Goal: Find specific page/section: Find specific page/section

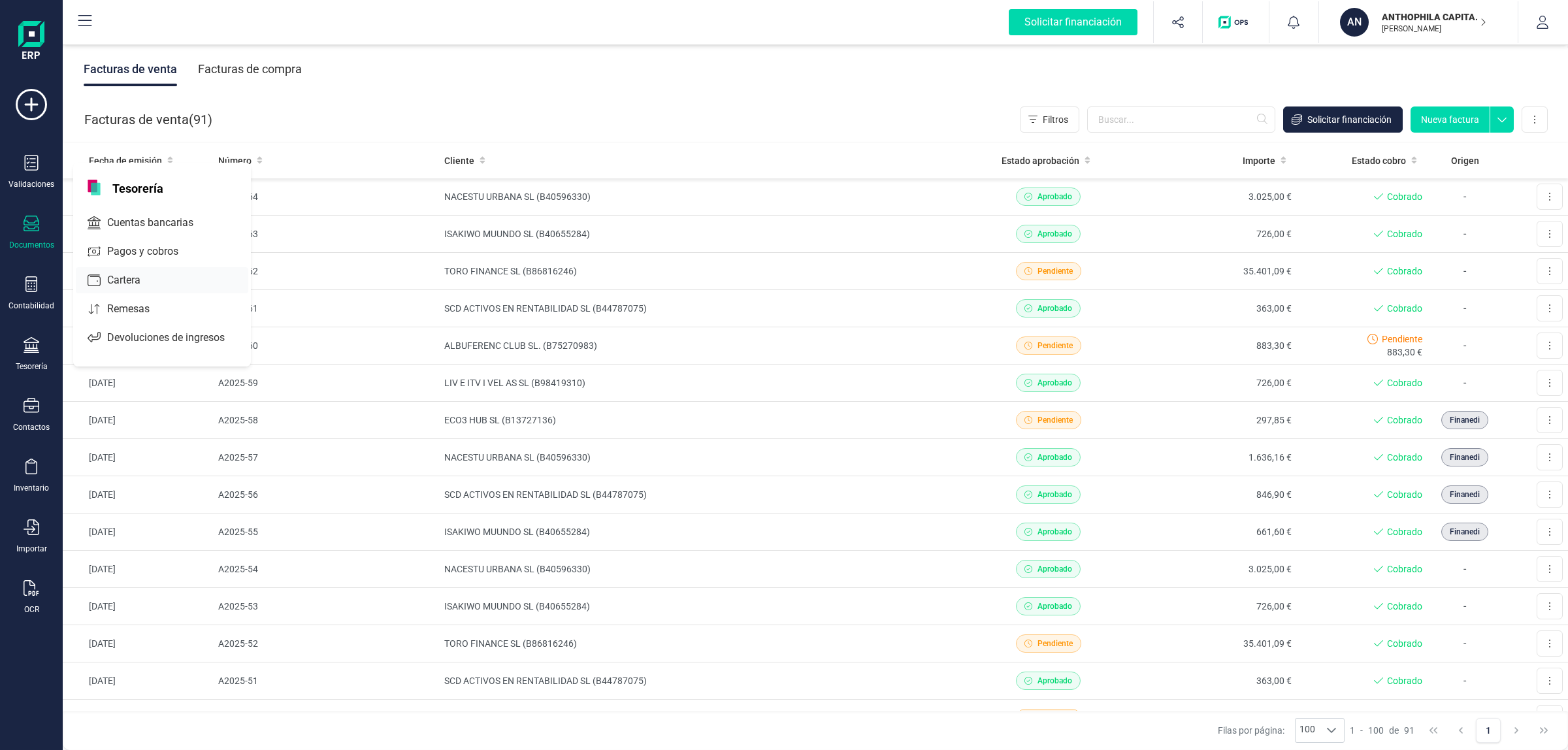
click at [152, 226] on span "Cuentas bancarias" at bounding box center [159, 223] width 115 height 15
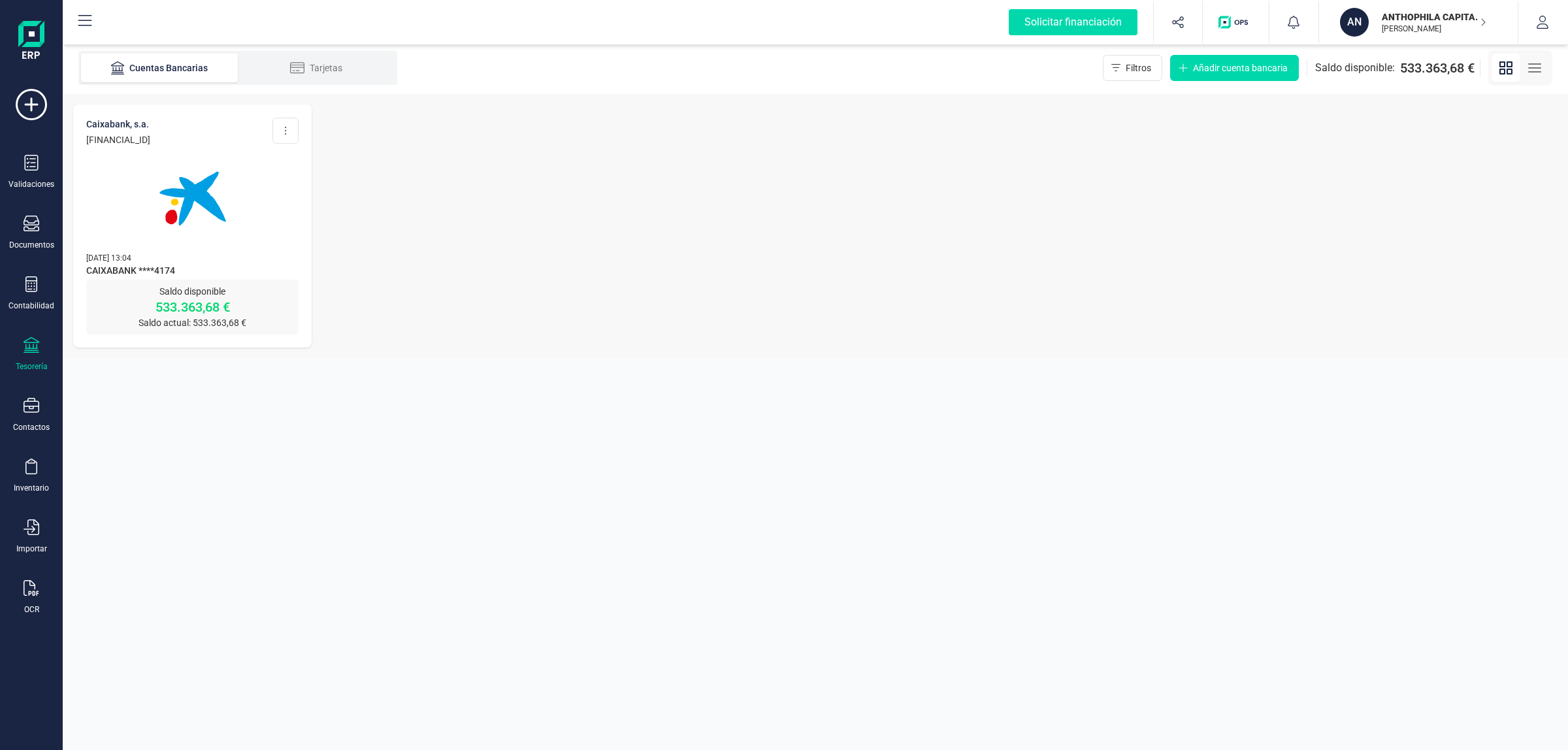
click at [216, 201] on img at bounding box center [193, 199] width 110 height 110
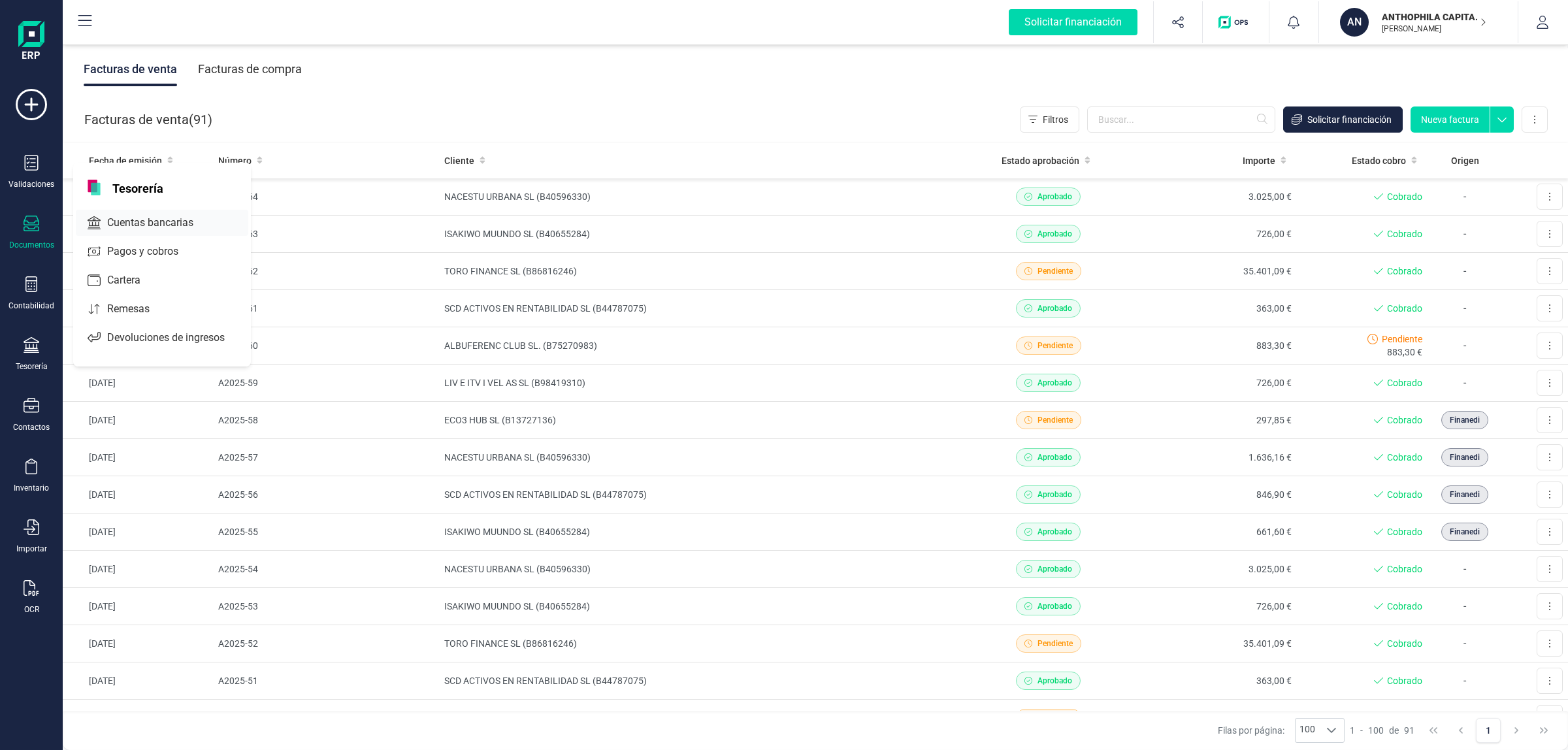
click at [151, 215] on span "Cuentas bancarias" at bounding box center [159, 223] width 115 height 15
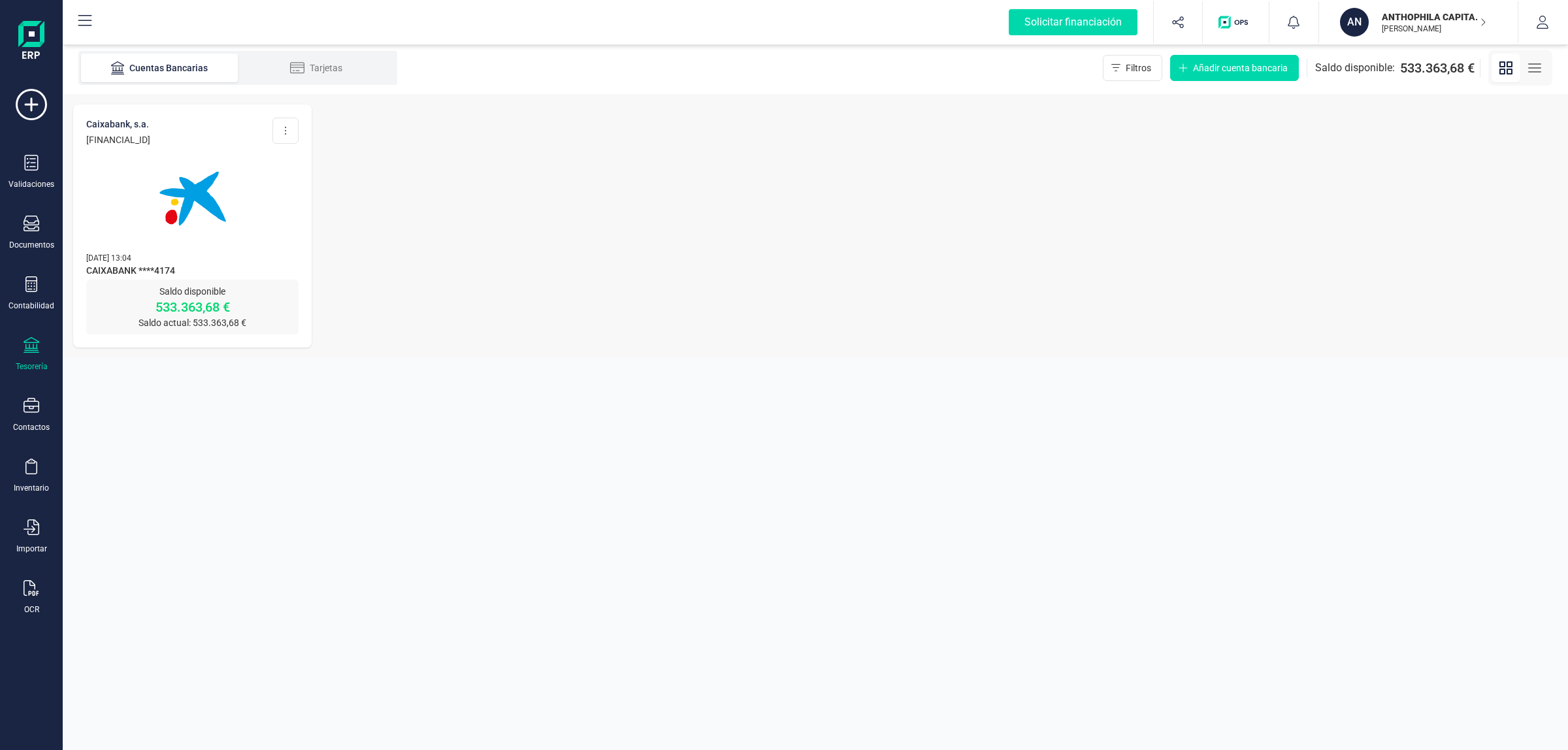
click at [1454, 27] on p "[PERSON_NAME]" at bounding box center [1434, 28] width 104 height 11
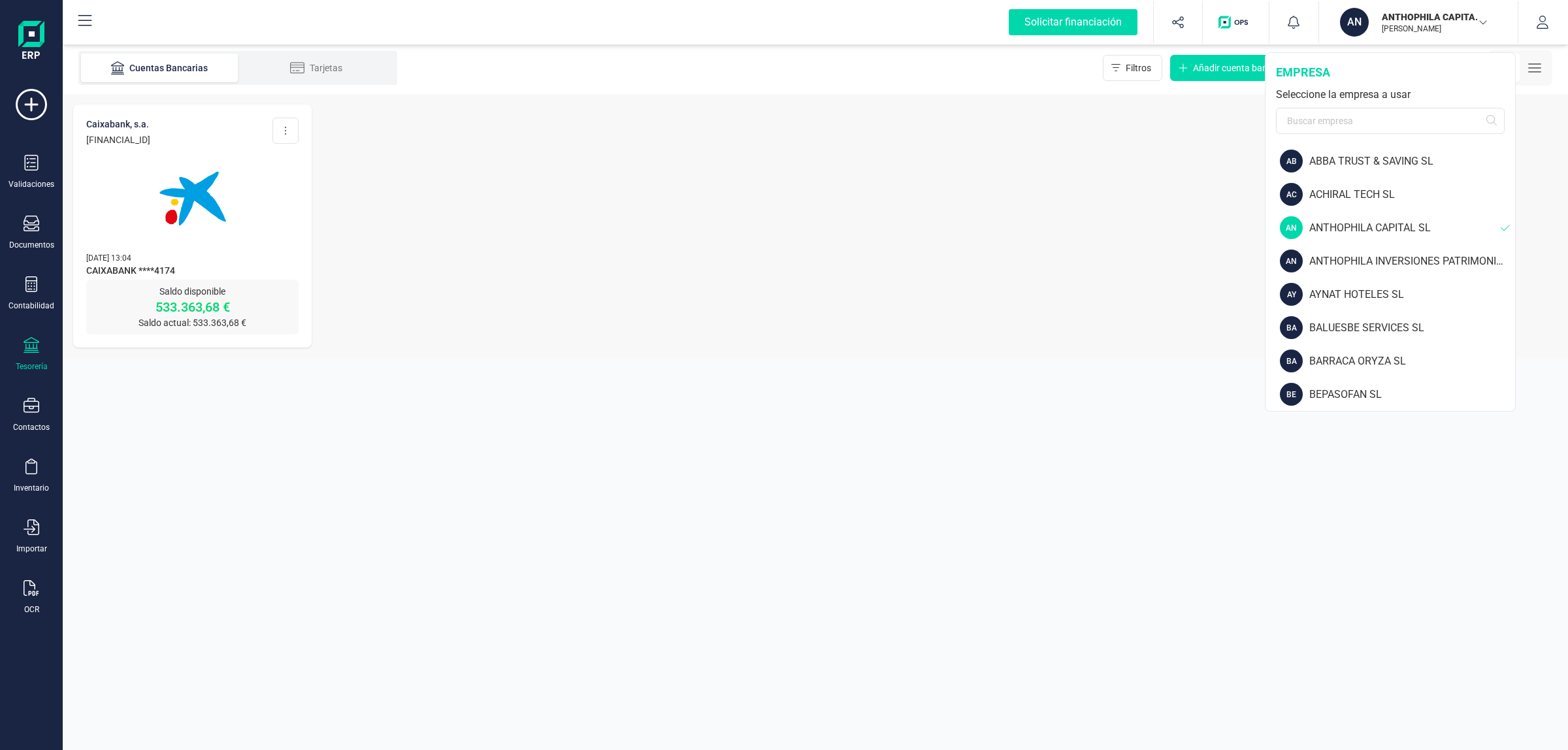
click at [1345, 99] on div "Seleccione la empresa a usar" at bounding box center [1390, 95] width 229 height 15
click at [1353, 116] on input "text" at bounding box center [1390, 121] width 229 height 26
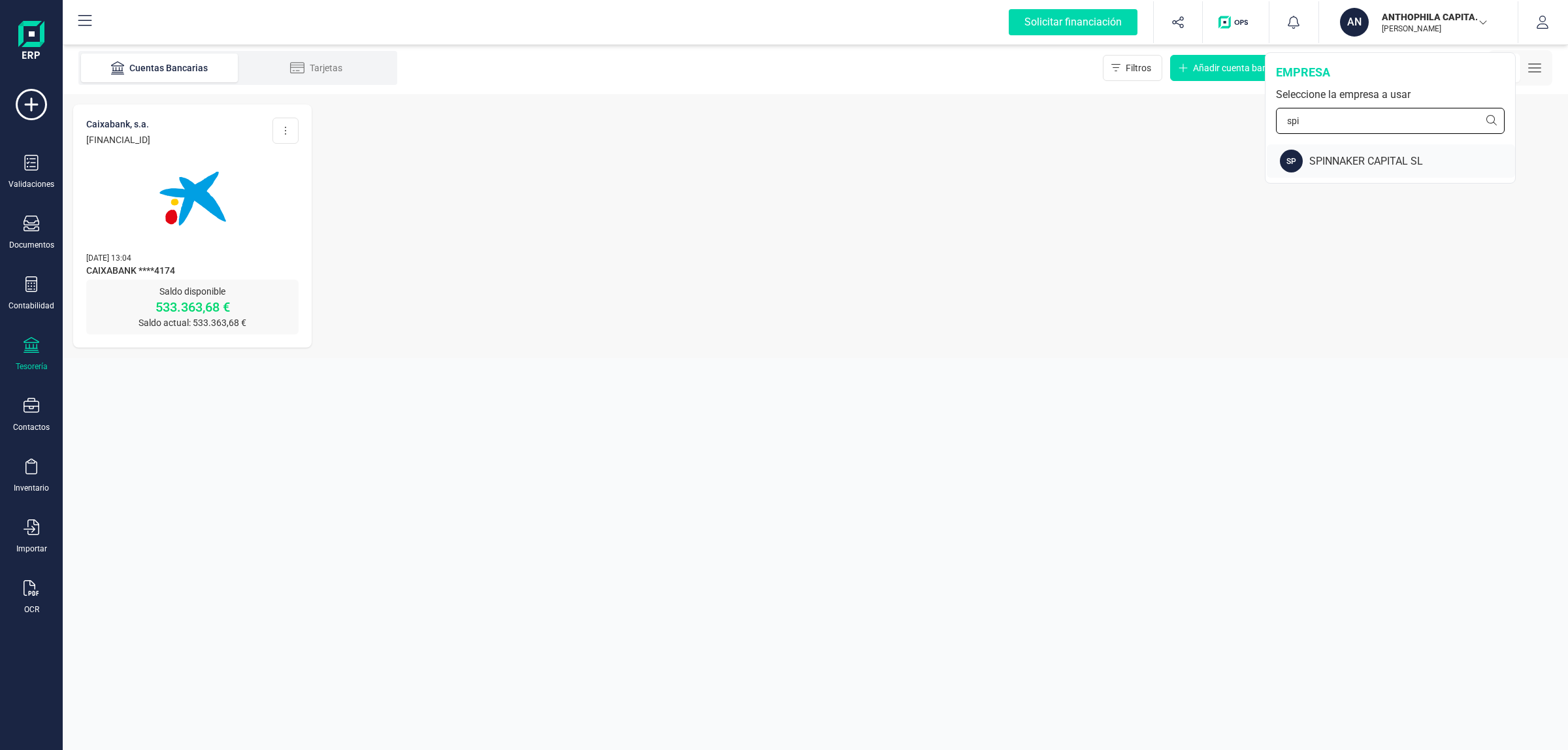
type input "spi"
click at [1333, 167] on div "SPINNAKER CAPITAL SL" at bounding box center [1412, 161] width 206 height 15
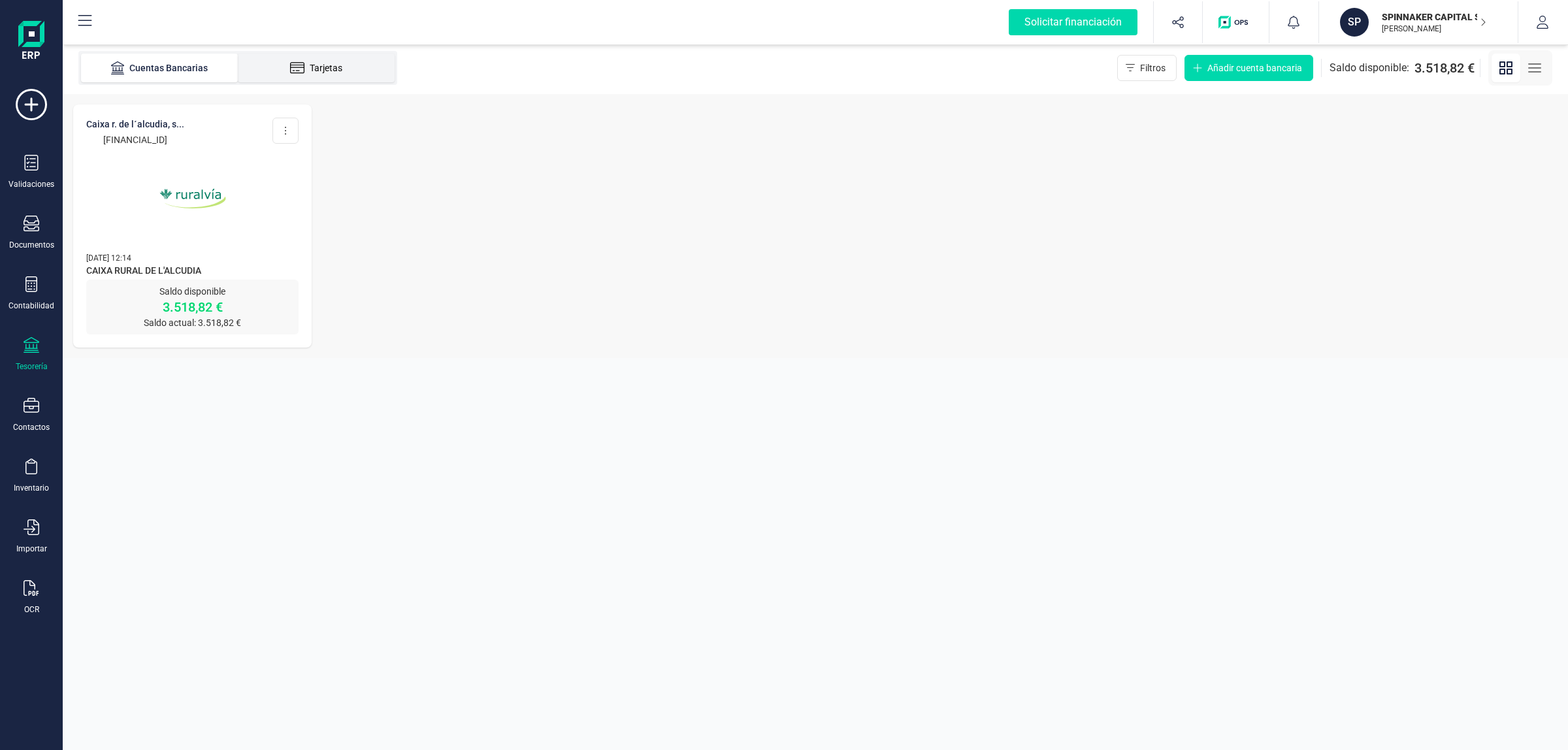
click at [298, 64] on icon at bounding box center [298, 69] width 15 height 14
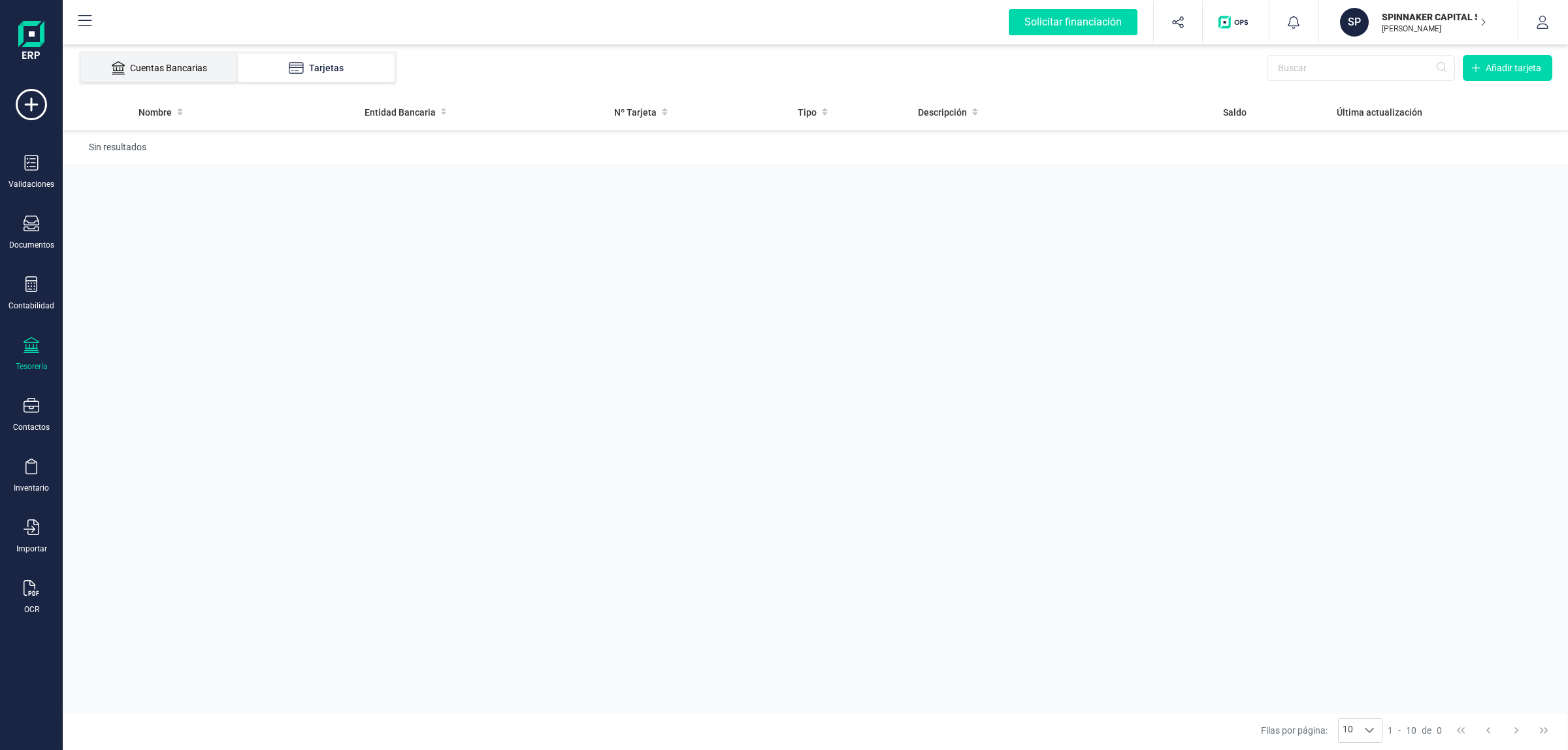
click at [191, 73] on div "Cuentas Bancarias" at bounding box center [159, 69] width 104 height 14
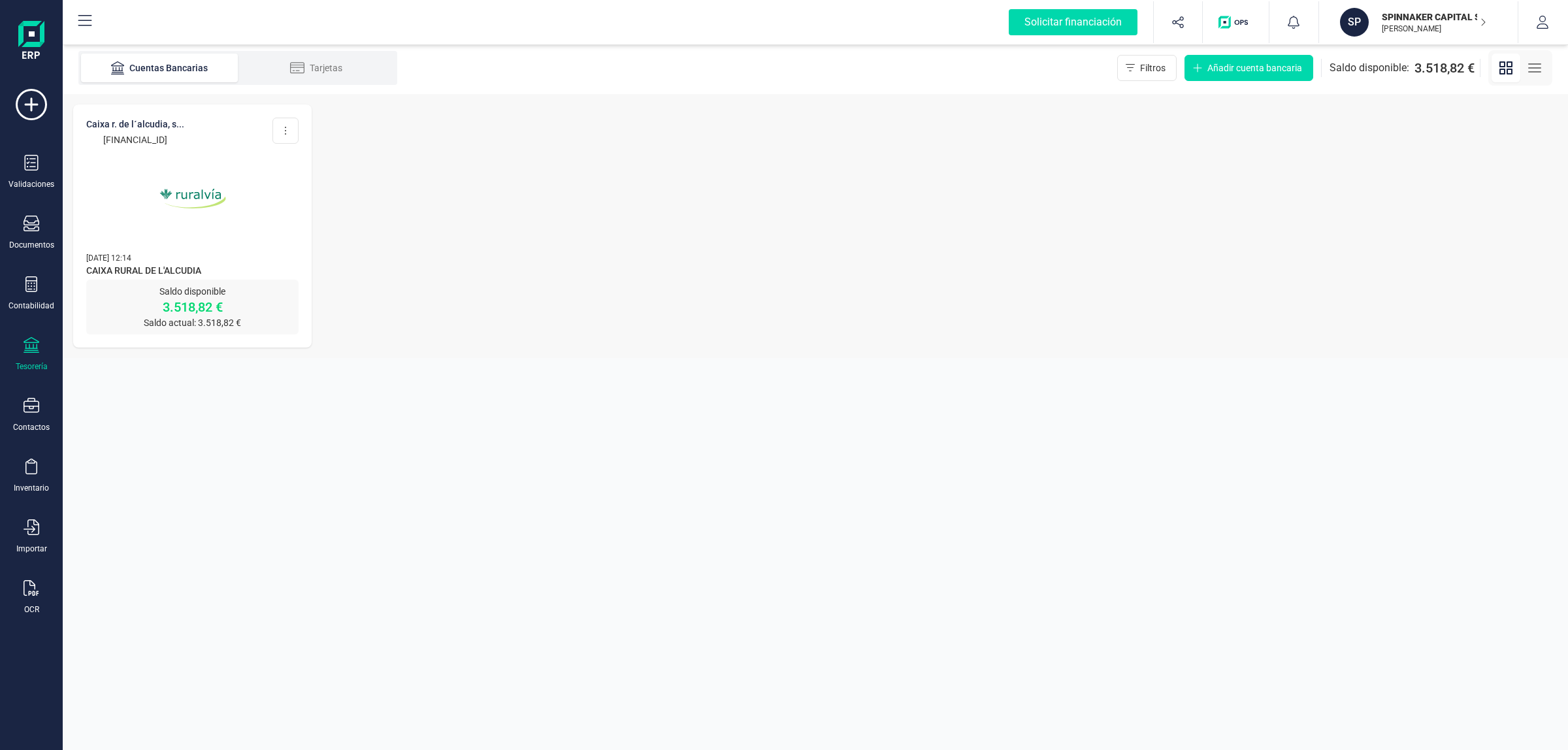
click at [204, 230] on img at bounding box center [193, 199] width 110 height 110
